Goal: Information Seeking & Learning: Learn about a topic

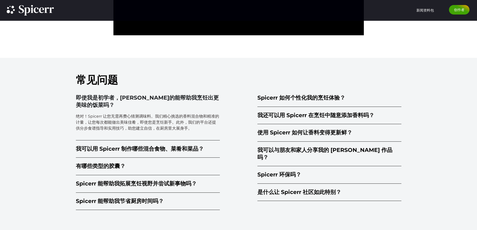
scroll to position [1203, 0]
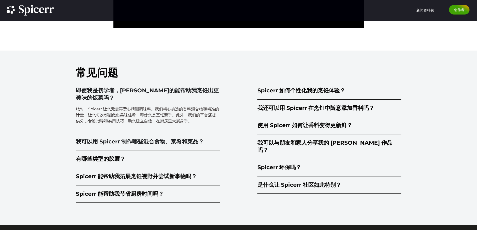
click at [185, 144] on font "我可以用 Spicerr 制作哪些混合食物、菜肴和菜品？" at bounding box center [140, 141] width 128 height 7
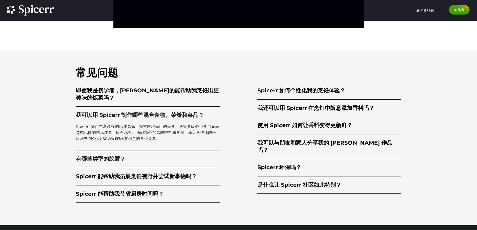
click at [128, 156] on summary "有哪些类型的胶囊？" at bounding box center [148, 160] width 144 height 18
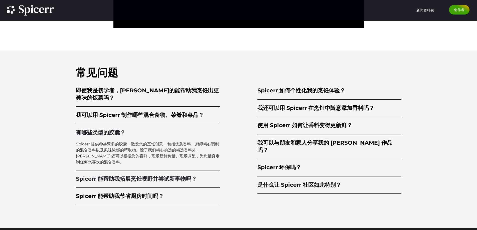
click at [144, 180] on font "Spicerr 能帮助我拓展烹饪视野并尝试新事物吗？" at bounding box center [136, 179] width 121 height 7
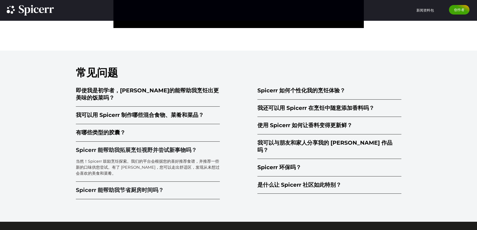
click at [148, 190] on font "Spicerr 能帮助我节省厨房时间吗？" at bounding box center [120, 190] width 88 height 7
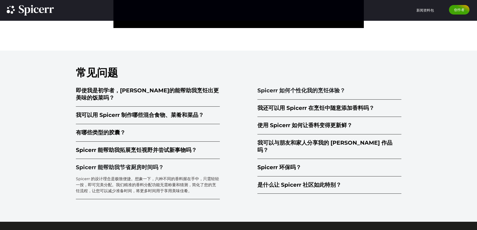
click at [296, 86] on summary "Spicerr 如何个性化我的烹饪体验？" at bounding box center [330, 91] width 144 height 18
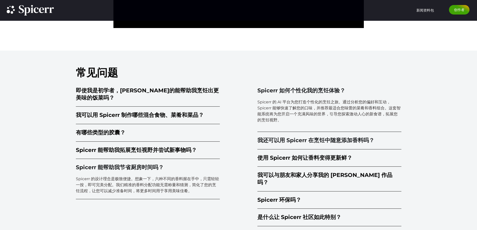
click at [323, 140] on font "我还可以用 Spicerr 在烹饪中随意添加香料吗？" at bounding box center [316, 140] width 117 height 7
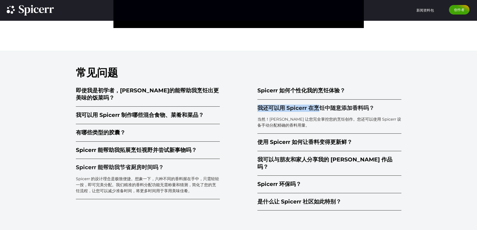
drag, startPoint x: 242, startPoint y: 106, endPoint x: 319, endPoint y: 109, distance: 77.7
click at [319, 109] on div "Spicerr 如何个性化我的烹饪体验？ Spicerr 的 AI 平台为您打造个性化的烹饪之旅。通过分析您的偏好和互动，Spicerr 能够快速了解​​您的…" at bounding box center [321, 146] width 162 height 129
click at [440, 156] on div "常见问题 即使我是初学者，[PERSON_NAME]的能帮助我烹饪出更美味的饭菜吗？ 绝对！Spicerr 让您无需再费心猜测调味料。我们精心挑选的香料混合物…" at bounding box center [238, 142] width 477 height 183
click at [313, 145] on font "使用 Spicerr 如何让香料变得更新鲜？" at bounding box center [305, 142] width 95 height 7
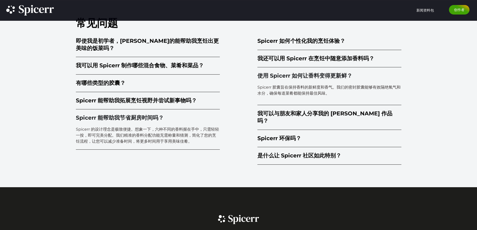
scroll to position [1253, 0]
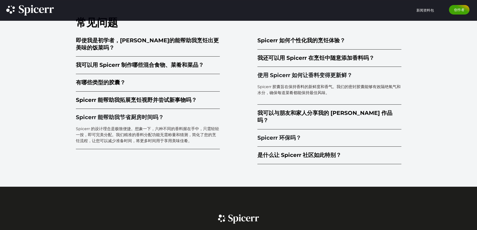
click at [288, 135] on font "Spicerr 环保吗？" at bounding box center [280, 138] width 44 height 7
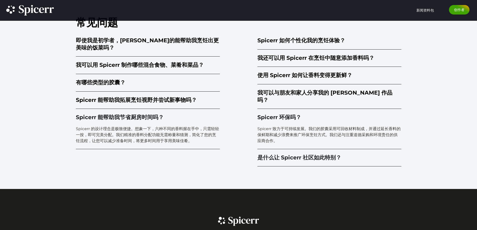
click at [290, 154] on font "是什么让 Spicerr 社区如此特别？" at bounding box center [300, 157] width 84 height 7
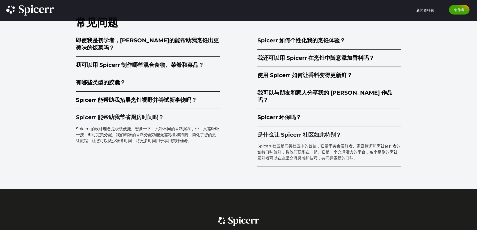
scroll to position [1276, 0]
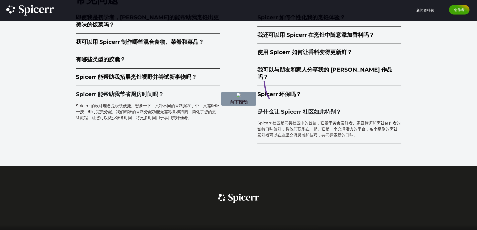
drag, startPoint x: 264, startPoint y: 77, endPoint x: 314, endPoint y: 121, distance: 66.8
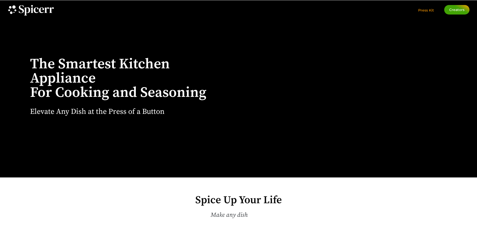
click at [423, 12] on span "Press Kit" at bounding box center [426, 10] width 16 height 5
click at [459, 6] on link "Creators" at bounding box center [456, 10] width 25 height 10
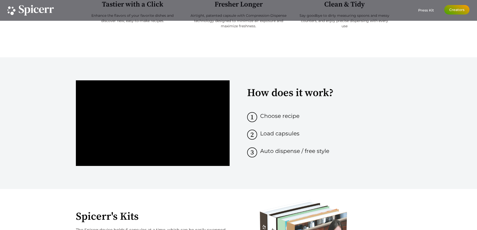
scroll to position [301, 0]
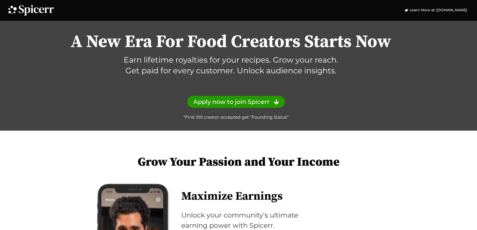
scroll to position [100, 0]
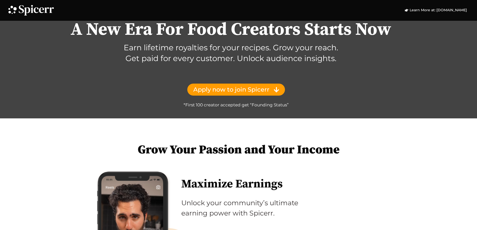
click at [248, 93] on span "Apply now to join Spicerr" at bounding box center [231, 90] width 76 height 6
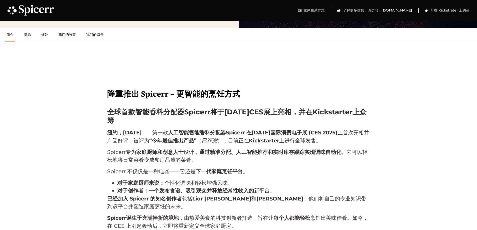
scroll to position [200, 0]
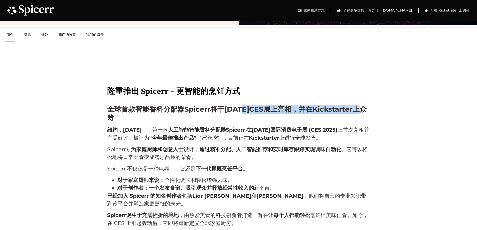
drag, startPoint x: 242, startPoint y: 108, endPoint x: 368, endPoint y: 109, distance: 125.5
click at [368, 109] on h3 "全球首款智能香料分配器Spicerr将于[DATE]CES展上亮相，并在Kickstarter上众筹" at bounding box center [238, 113] width 263 height 17
click at [368, 109] on h3 "全球首款智能香料分配器Spicerr将于2025年CES展上亮相，并在Kickstarter上众筹" at bounding box center [238, 113] width 263 height 17
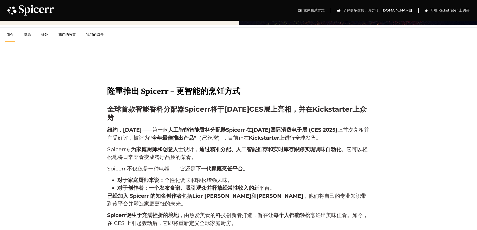
click at [360, 103] on div "全球首款智能香料分配器Spicerr将于2025年CES展上亮相，并在Kickstarter上众筹 纽约，3 月 18 日 ——第一款 人工智能智能香料分配器…" at bounding box center [238, 172] width 263 height 139
drag, startPoint x: 239, startPoint y: 130, endPoint x: 367, endPoint y: 130, distance: 128.0
click at [367, 130] on p "纽约，3 月 18 日 ——第一款 人工智能智能香料分配器Spicerr 在 2025 年国际消费电子展 (CES 2025) 上首次亮相并广受好评 ，被评为…" at bounding box center [238, 134] width 263 height 16
click at [367, 130] on font "上首次亮相并广受好评" at bounding box center [238, 134] width 262 height 14
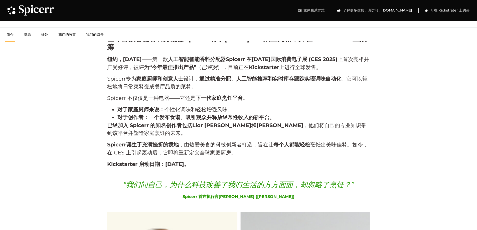
scroll to position [276, 0]
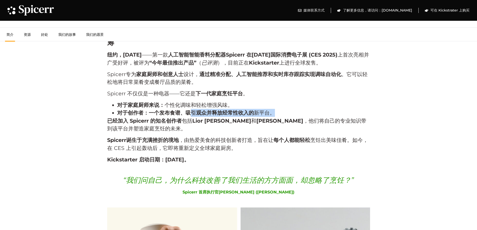
drag, startPoint x: 192, startPoint y: 111, endPoint x: 275, endPoint y: 111, distance: 82.2
click at [275, 111] on li "对于创作者：一个 发布食谱、吸引观众并释放经常性收入的 新平台 。" at bounding box center [243, 113] width 253 height 8
click at [275, 111] on font "。" at bounding box center [272, 113] width 5 height 6
click at [294, 111] on li "对于创作者：一个 发布食谱、吸引观众并释放经常性收入的 新平台 。" at bounding box center [243, 113] width 253 height 8
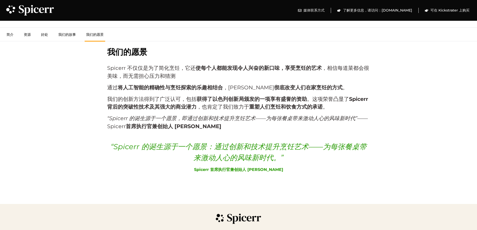
scroll to position [1562, 0]
